Goal: Task Accomplishment & Management: Use online tool/utility

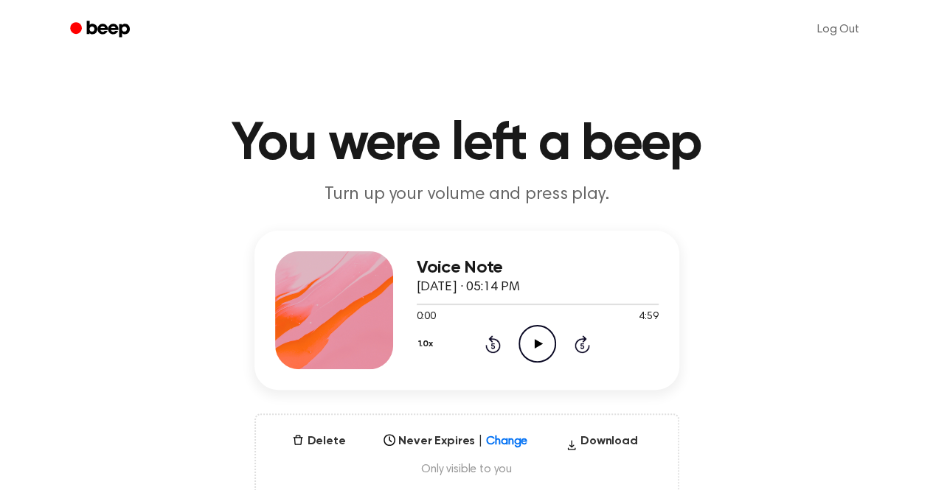
click at [534, 344] on icon "Play Audio" at bounding box center [537, 344] width 38 height 38
click at [632, 193] on p "Turn up your volume and press play." at bounding box center [467, 195] width 566 height 24
click at [578, 346] on icon "Skip 5 seconds" at bounding box center [582, 344] width 16 height 19
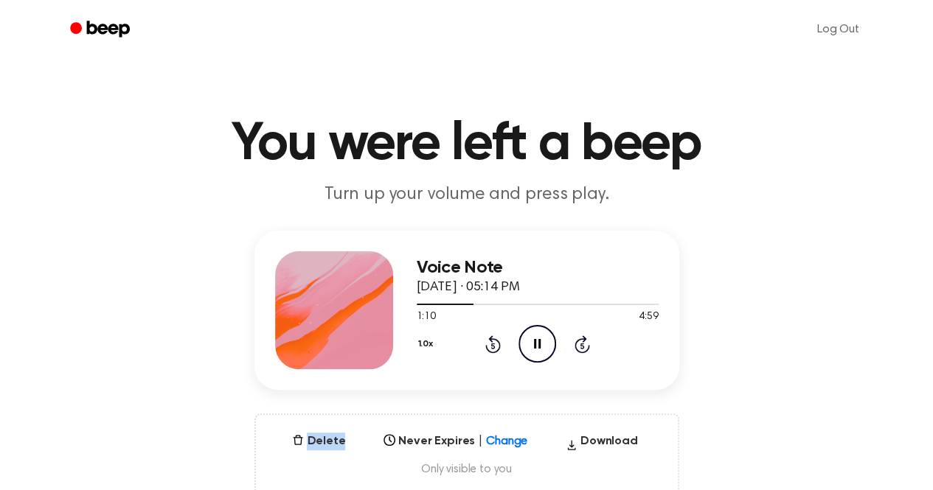
click at [578, 346] on icon "Skip 5 seconds" at bounding box center [582, 344] width 16 height 19
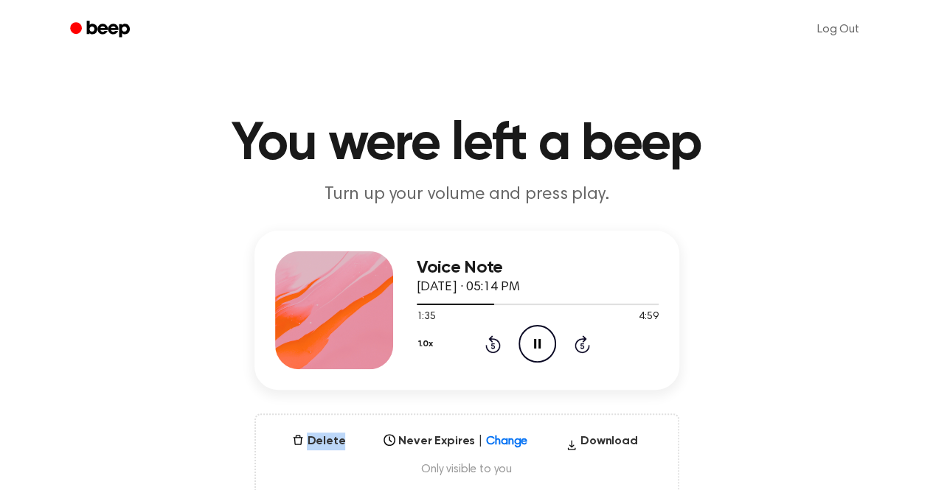
click at [578, 346] on icon "Skip 5 seconds" at bounding box center [582, 344] width 16 height 19
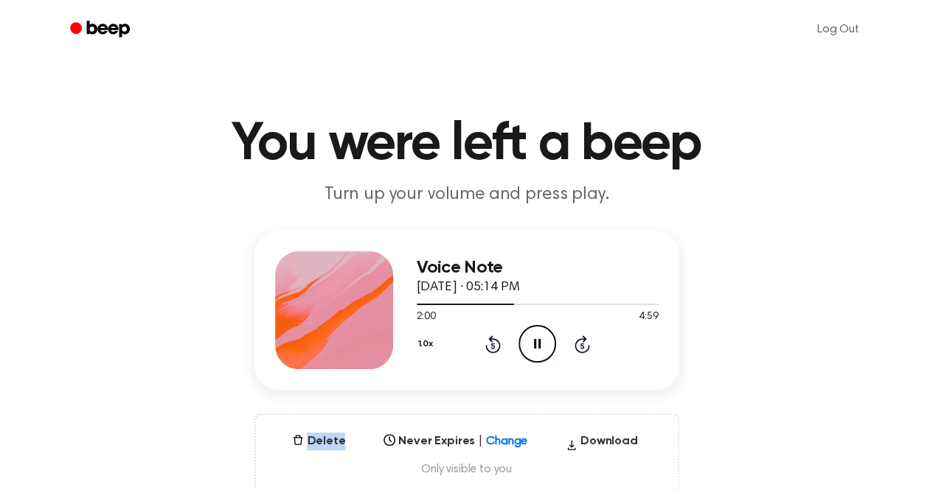
click at [578, 346] on icon "Skip 5 seconds" at bounding box center [582, 344] width 16 height 19
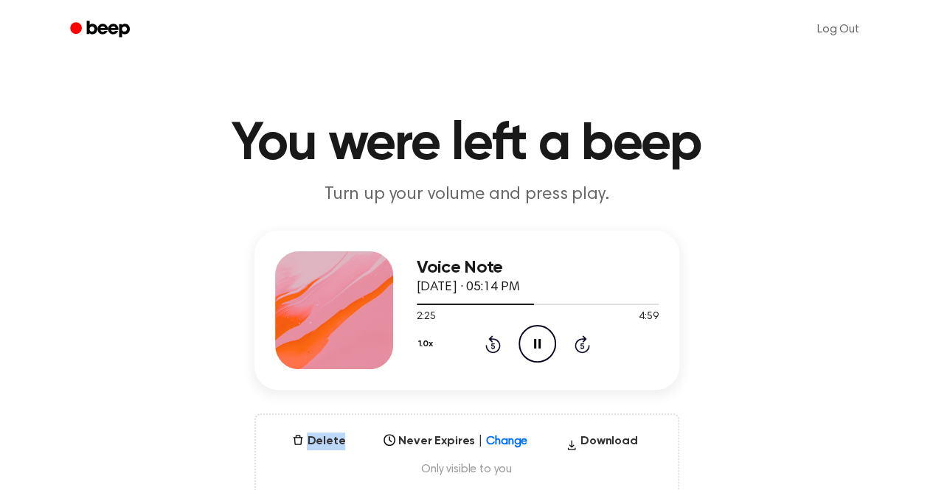
click at [578, 346] on icon "Skip 5 seconds" at bounding box center [582, 344] width 16 height 19
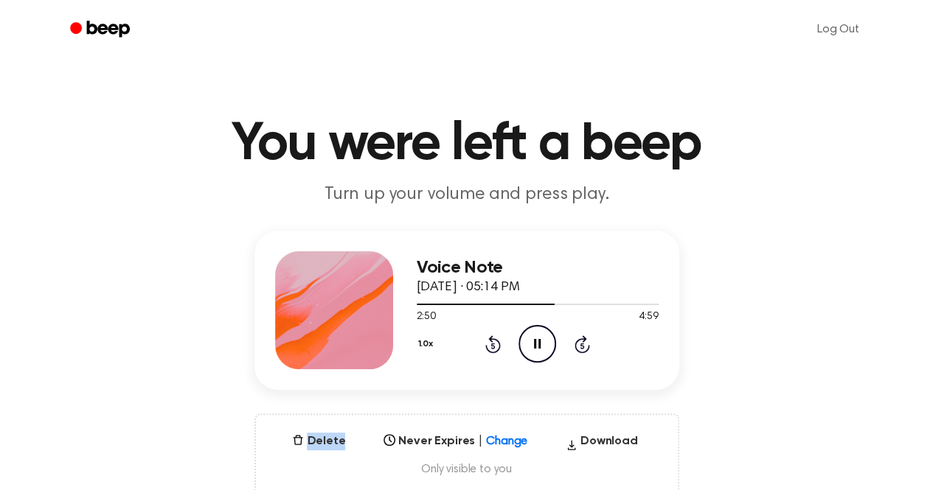
click at [578, 346] on icon "Skip 5 seconds" at bounding box center [582, 344] width 16 height 19
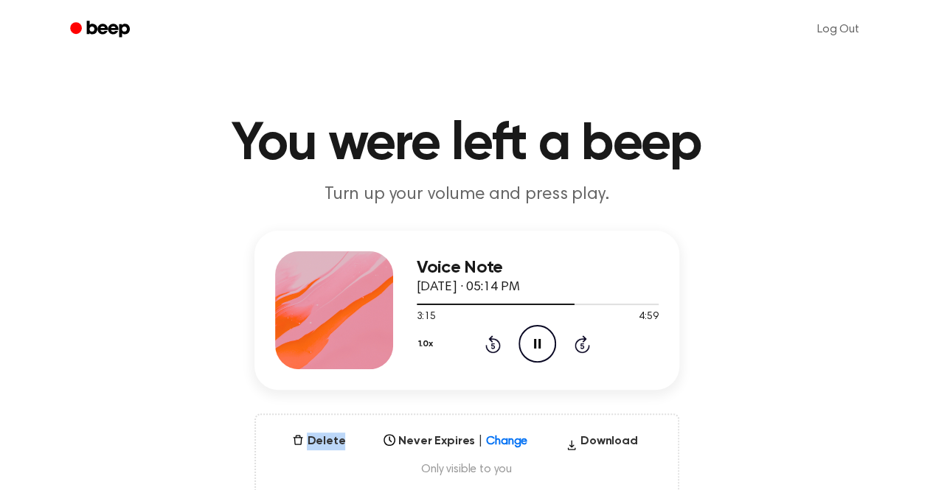
click at [578, 346] on icon "Skip 5 seconds" at bounding box center [582, 344] width 16 height 19
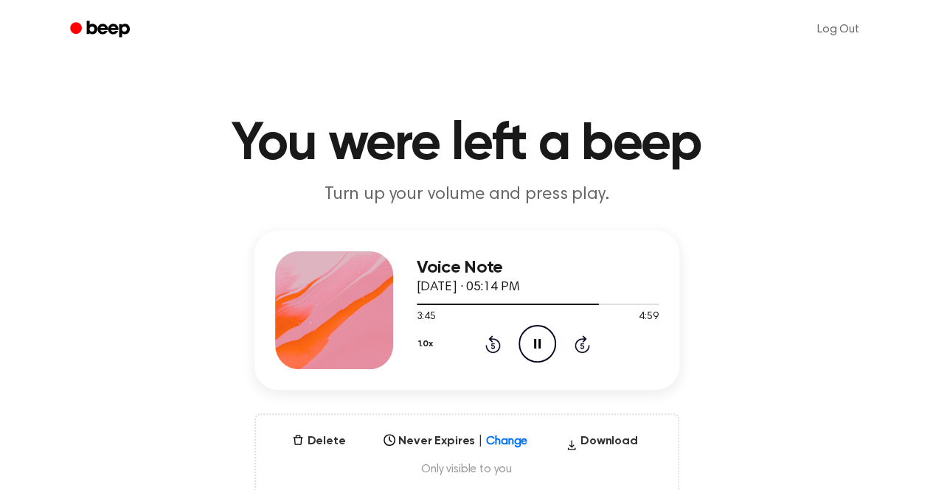
click at [578, 346] on icon "Skip 5 seconds" at bounding box center [582, 344] width 16 height 19
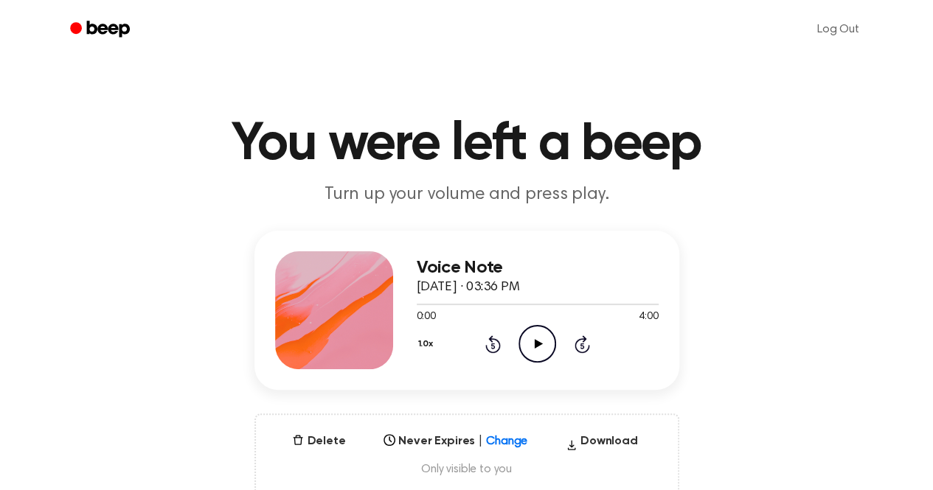
click at [537, 339] on icon "Play Audio" at bounding box center [537, 344] width 38 height 38
click at [420, 301] on div at bounding box center [538, 304] width 242 height 12
click at [538, 347] on icon "Play Audio" at bounding box center [537, 344] width 38 height 38
click at [528, 345] on icon "Play Audio" at bounding box center [537, 344] width 38 height 38
click at [537, 330] on icon "Play Audio" at bounding box center [537, 344] width 38 height 38
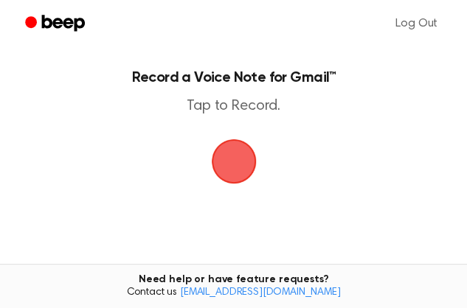
click at [230, 170] on span "button" at bounding box center [233, 161] width 41 height 41
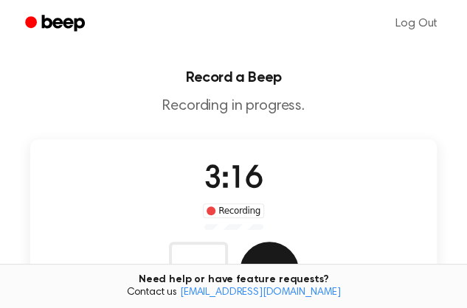
click at [299, 242] on button "Save" at bounding box center [269, 271] width 59 height 59
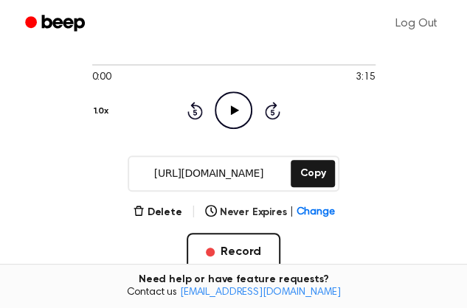
scroll to position [148, 0]
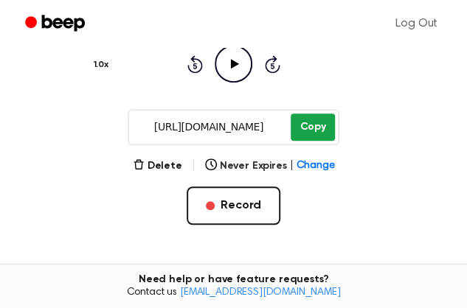
click at [315, 122] on button "Copy" at bounding box center [311, 127] width 43 height 27
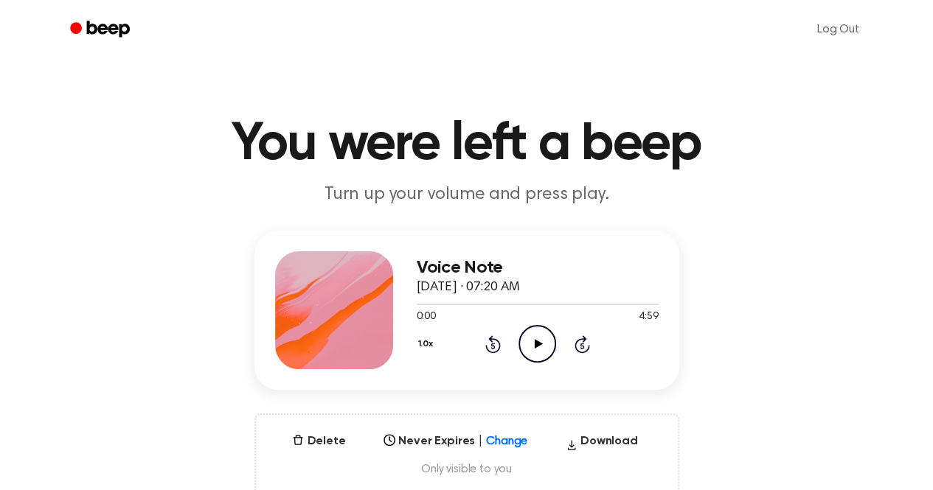
click at [542, 343] on icon "Play Audio" at bounding box center [537, 344] width 38 height 38
click at [537, 358] on icon "Play Audio" at bounding box center [537, 344] width 38 height 38
